Goal: Navigation & Orientation: Find specific page/section

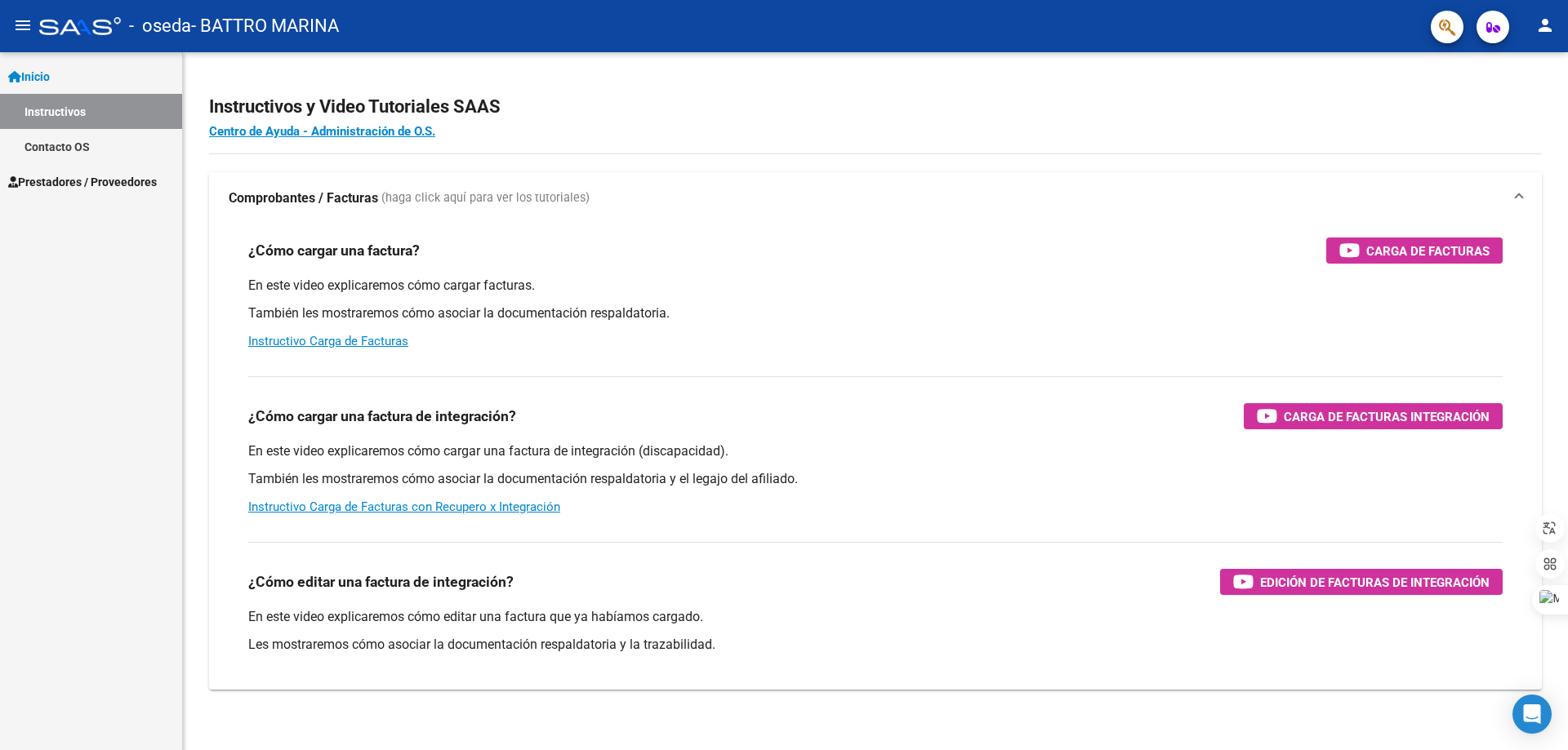
click at [99, 179] on span "Prestadores / Proveedores" at bounding box center [83, 182] width 149 height 18
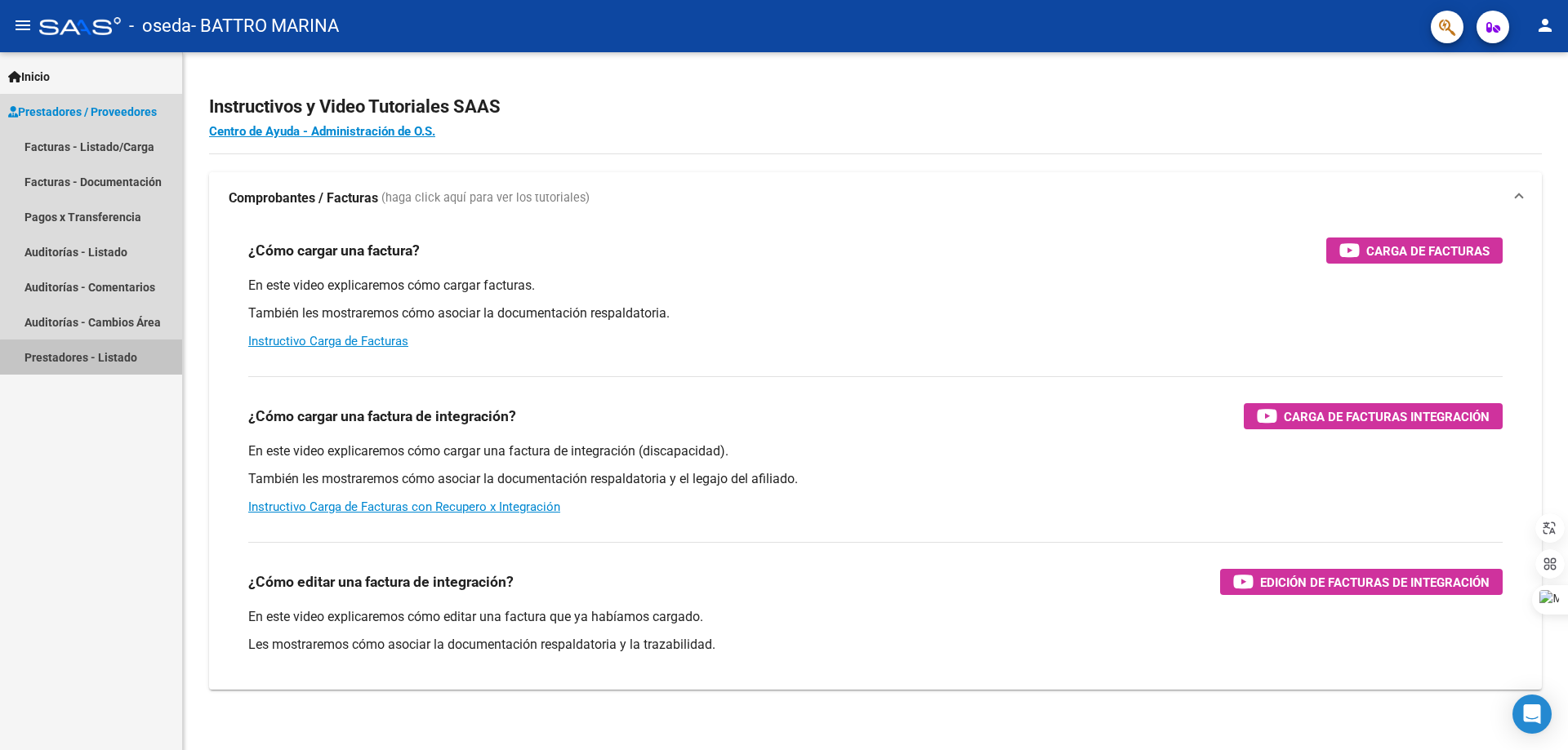
click at [130, 365] on link "Prestadores - Listado" at bounding box center [90, 358] width 182 height 36
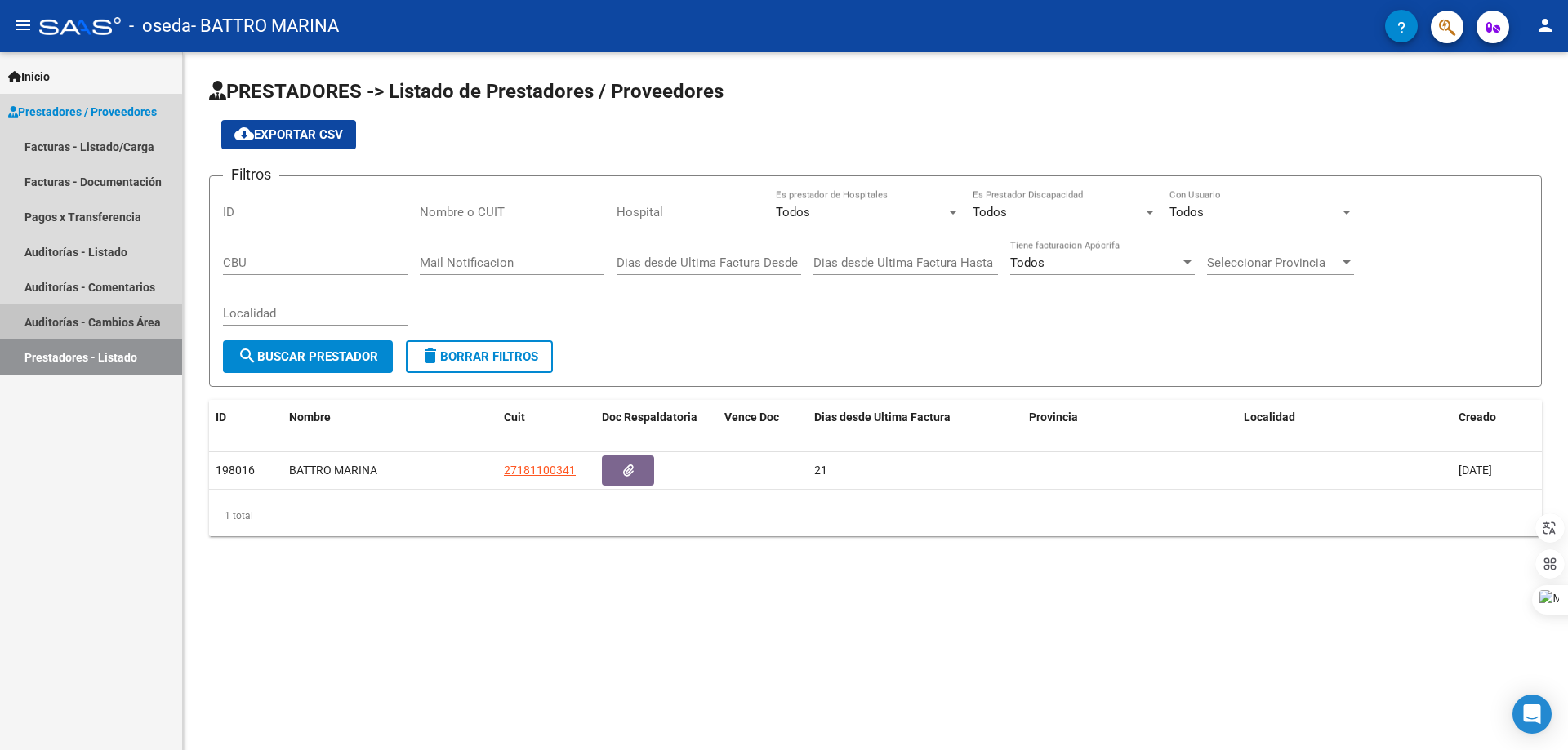
click at [77, 321] on link "Auditorías - Cambios Área" at bounding box center [90, 322] width 182 height 36
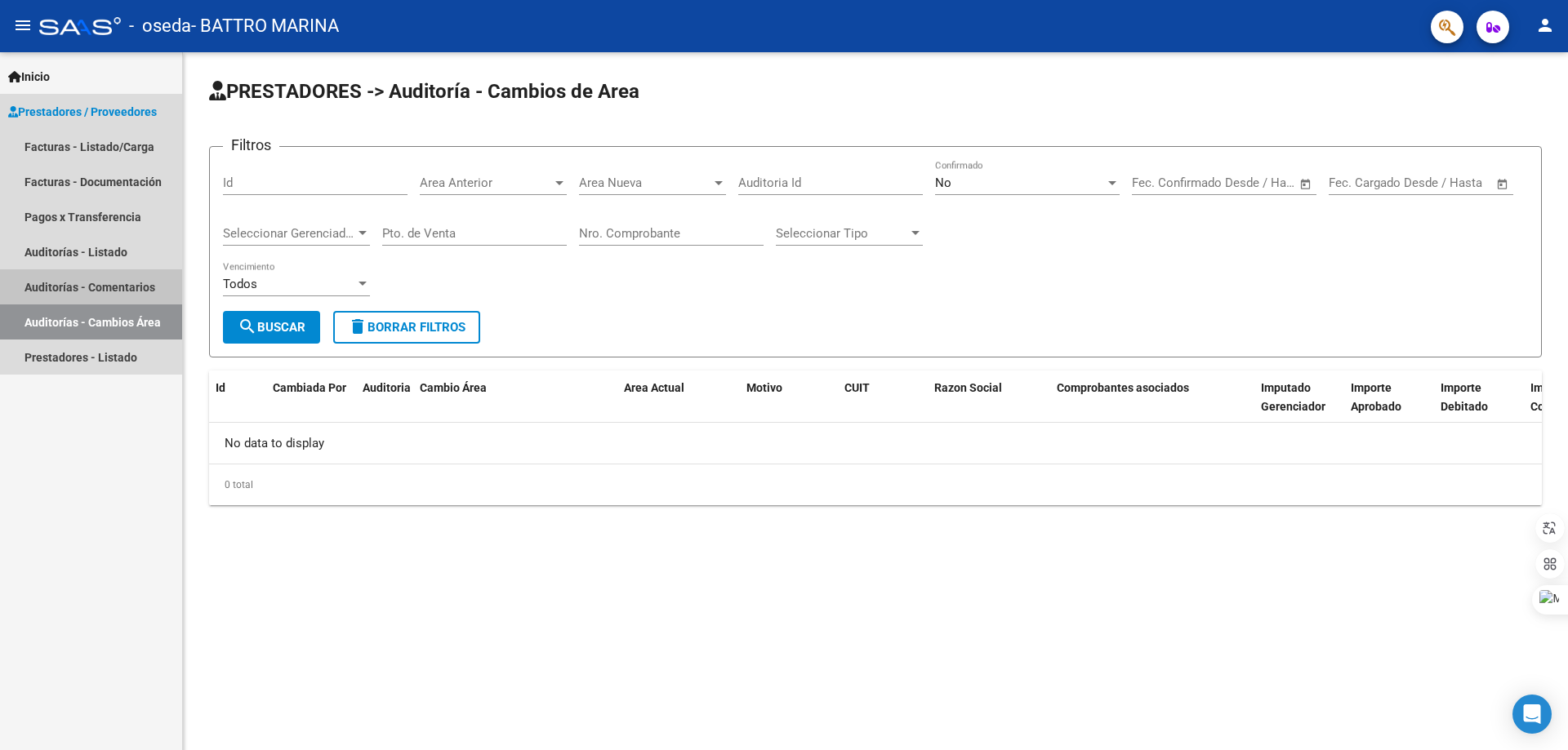
click at [81, 287] on link "Auditorías - Comentarios" at bounding box center [90, 287] width 182 height 36
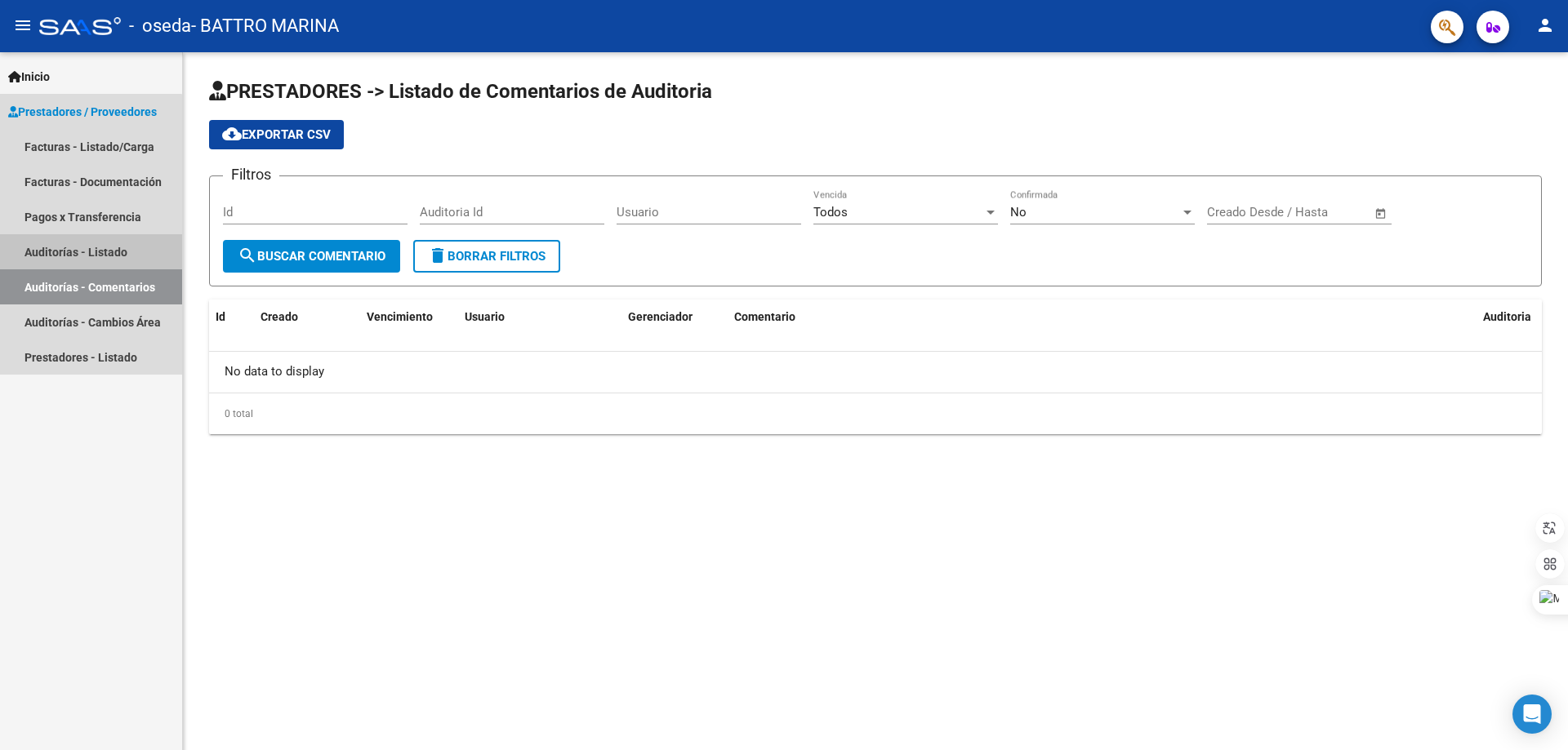
click at [89, 244] on link "Auditorías - Listado" at bounding box center [90, 252] width 182 height 36
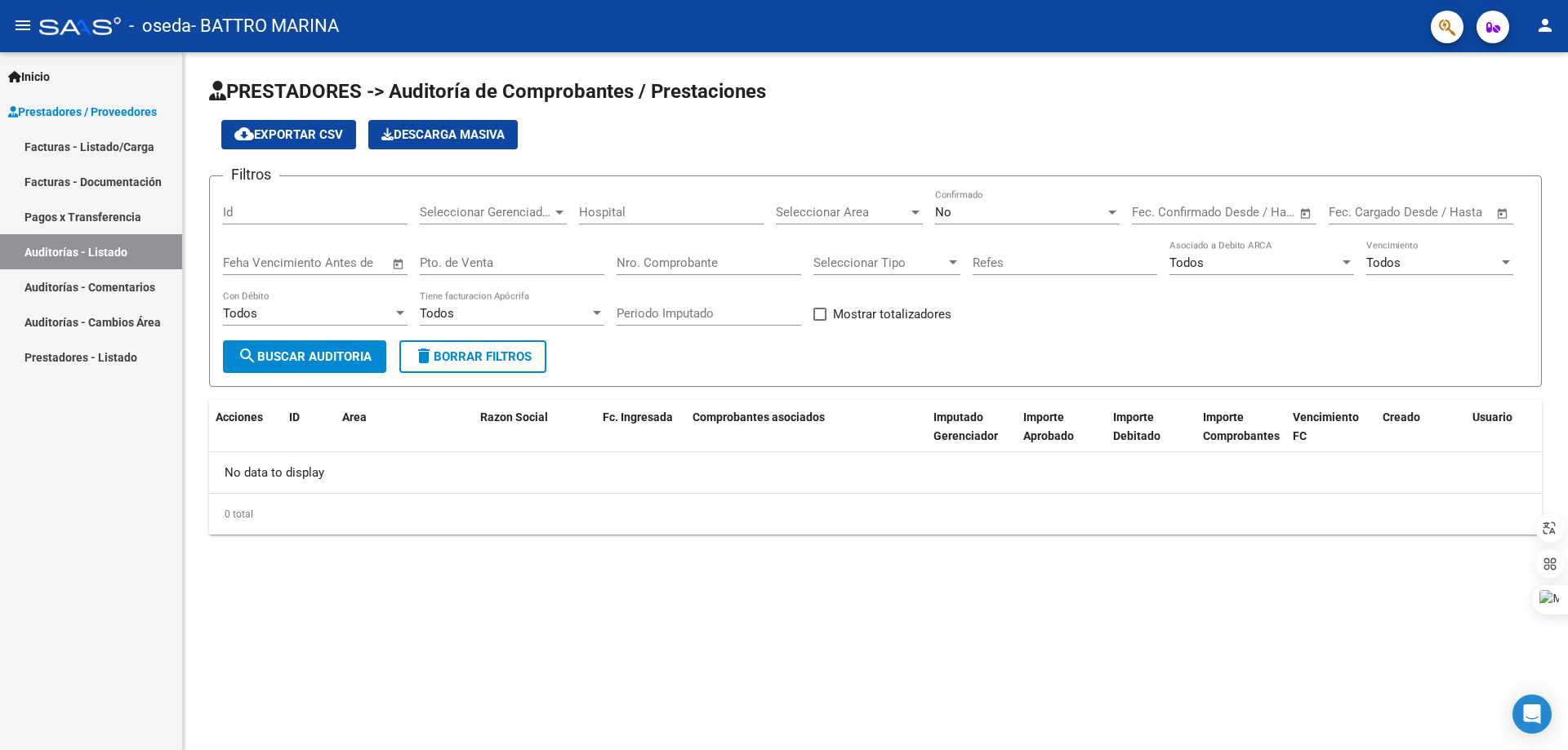
click at [82, 216] on link "Pagos x Transferencia" at bounding box center [90, 217] width 182 height 36
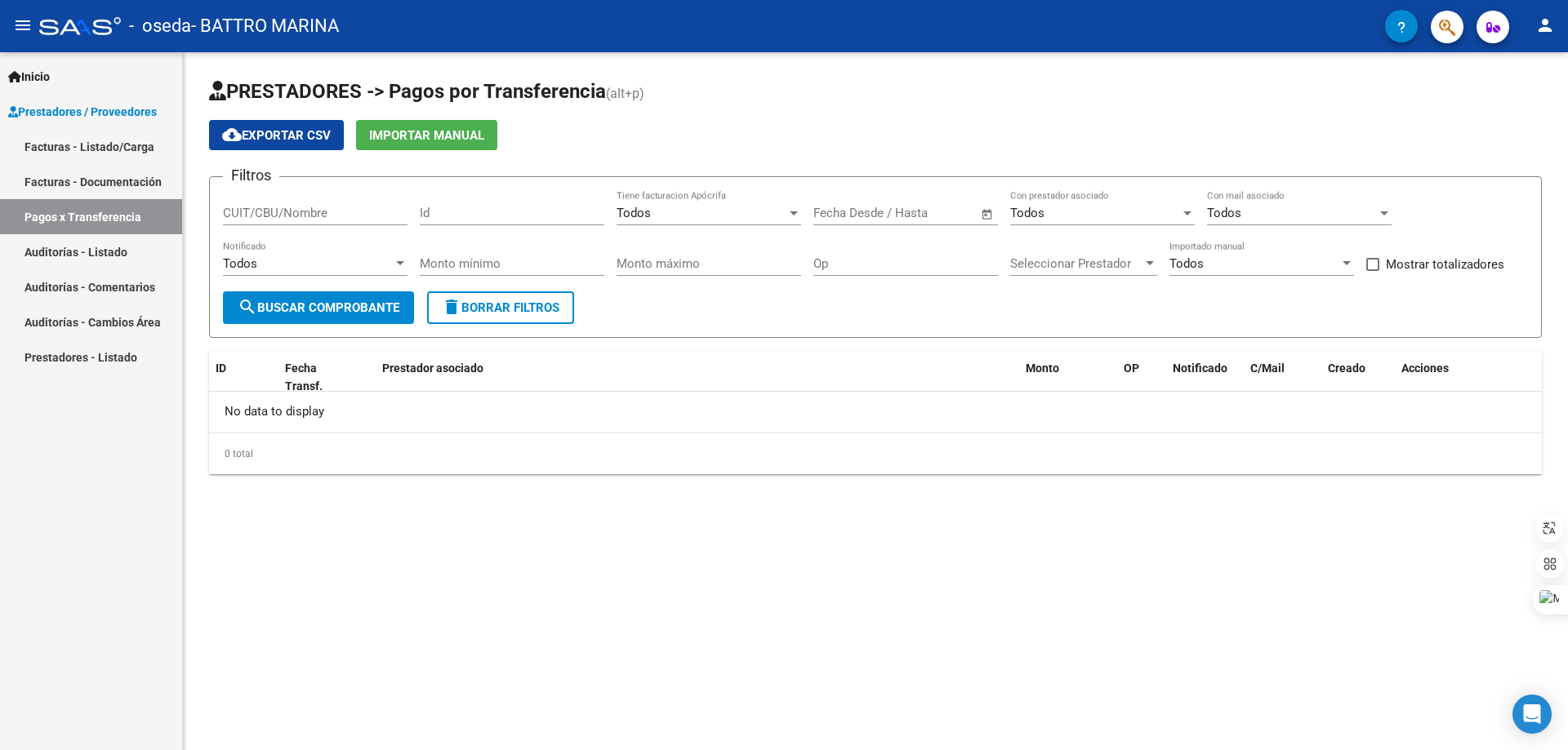
click at [75, 181] on link "Facturas - Documentación" at bounding box center [90, 182] width 182 height 36
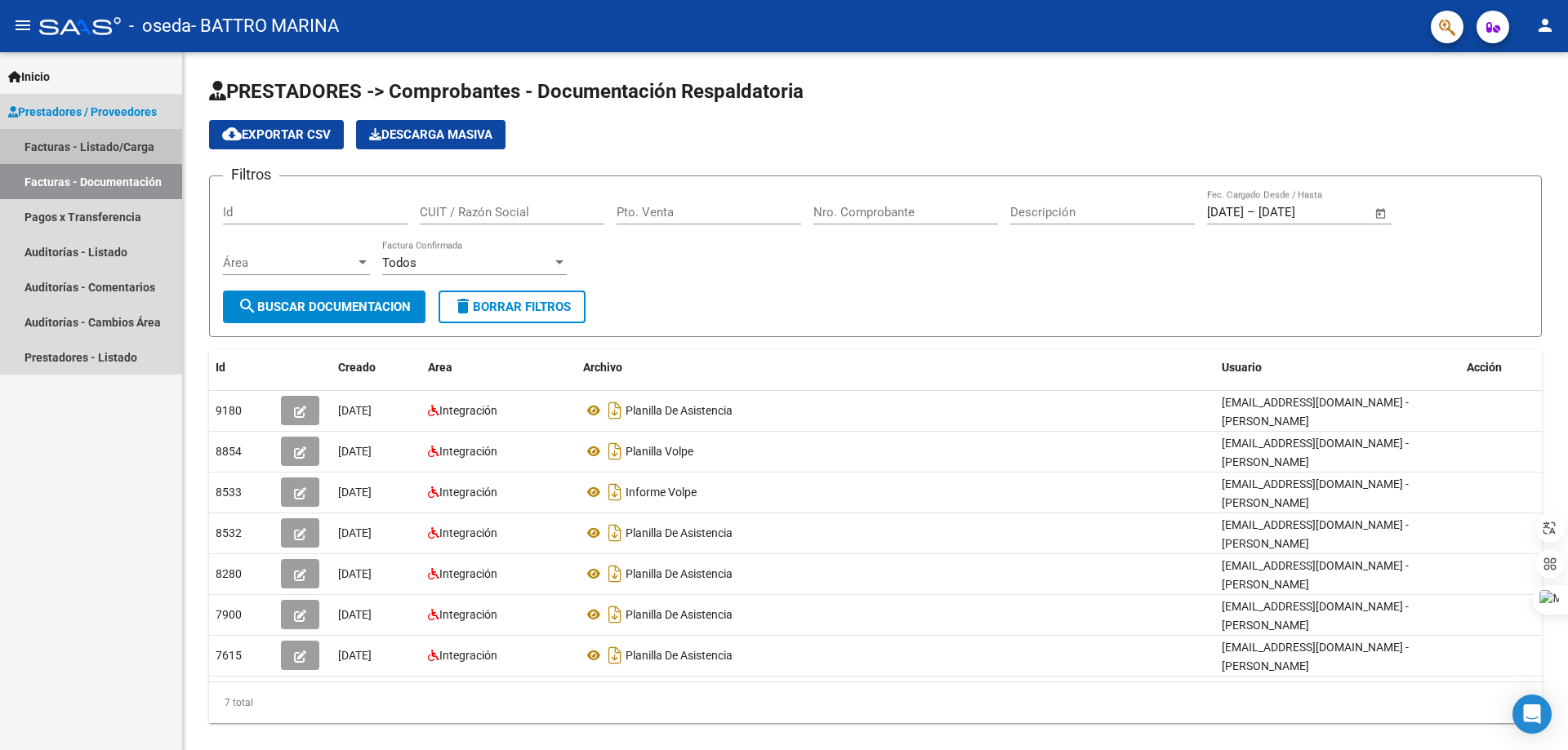
click at [78, 140] on link "Facturas - Listado/Carga" at bounding box center [90, 147] width 182 height 36
